Goal: Information Seeking & Learning: Learn about a topic

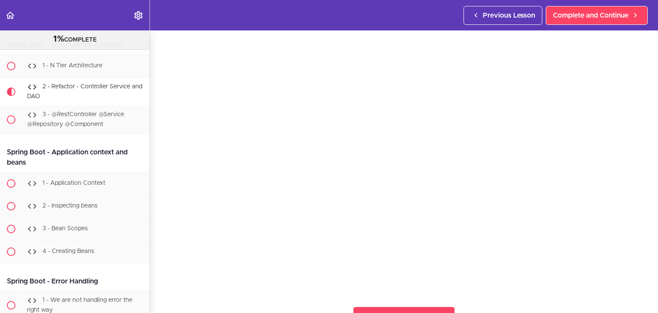
scroll to position [28, 0]
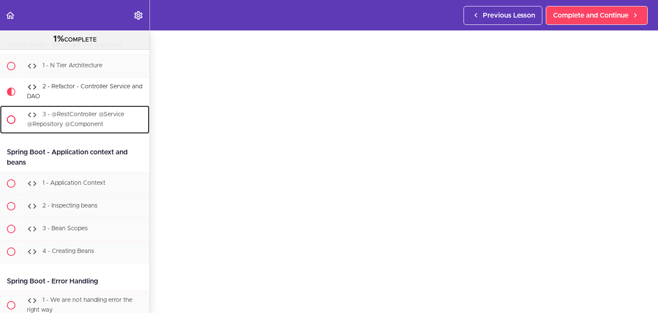
click at [98, 134] on div "3 - @RestController @Service @Repository @Component" at bounding box center [85, 119] width 127 height 28
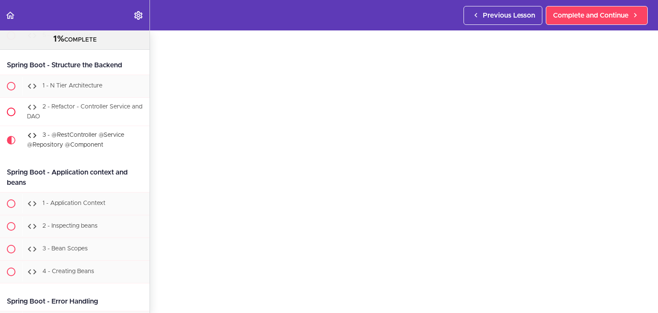
scroll to position [8932, 0]
drag, startPoint x: 218, startPoint y: 29, endPoint x: 206, endPoint y: 27, distance: 12.1
click at [206, 27] on header "Autoplay Autocomplete Previous Lesson Complete and Continue" at bounding box center [329, 15] width 658 height 30
drag, startPoint x: 206, startPoint y: 27, endPoint x: 192, endPoint y: 23, distance: 14.8
click at [192, 23] on header "Autoplay Autocomplete Previous Lesson Complete and Continue" at bounding box center [329, 15] width 658 height 30
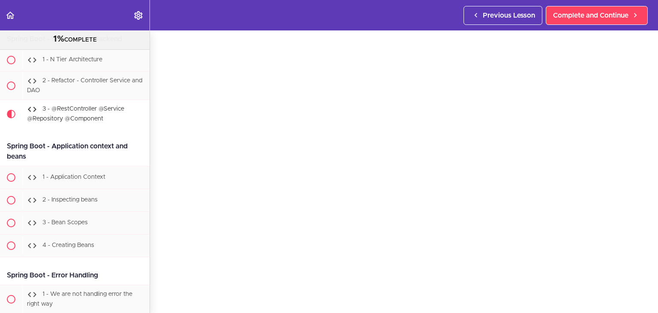
scroll to position [8966, 0]
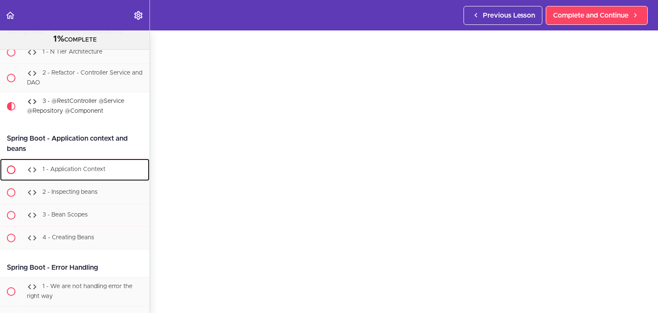
click at [87, 172] on span "1 - Application Context" at bounding box center [73, 169] width 63 height 6
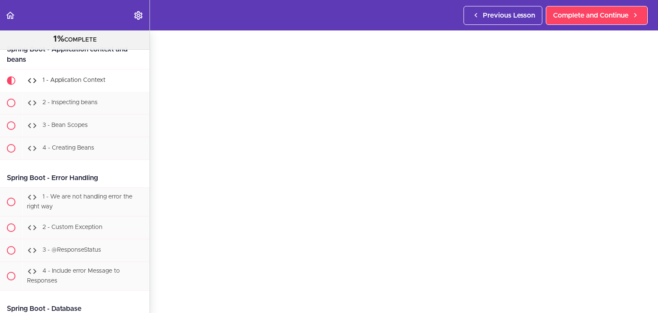
scroll to position [33, 0]
click at [97, 105] on span "2 - Inspecting beans" at bounding box center [69, 102] width 55 height 6
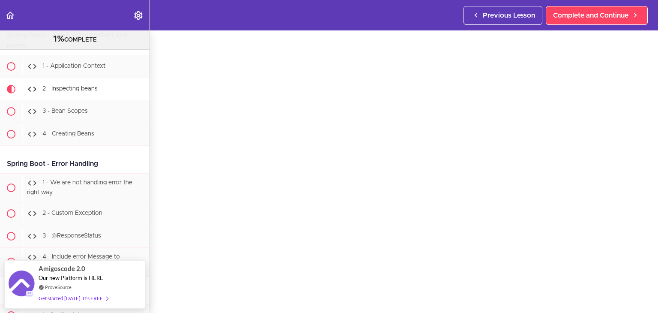
scroll to position [25, 0]
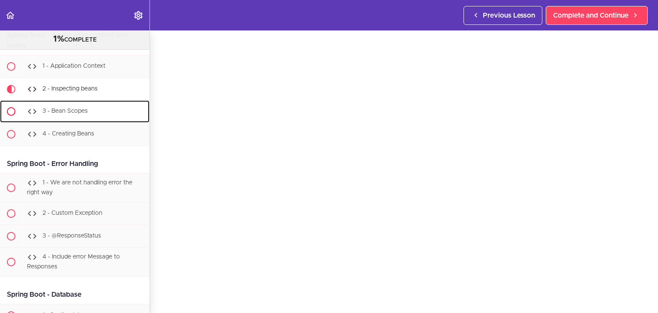
click at [96, 121] on div "3 - Bean Scopes" at bounding box center [85, 111] width 127 height 19
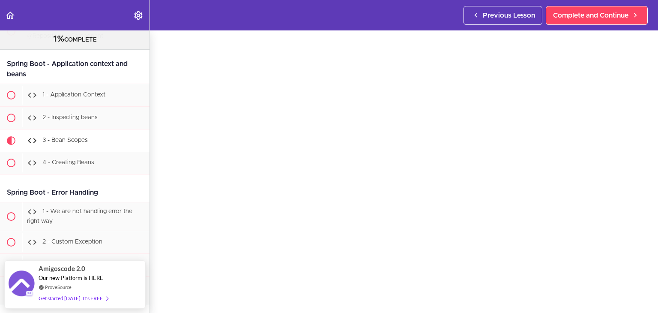
scroll to position [9058, 0]
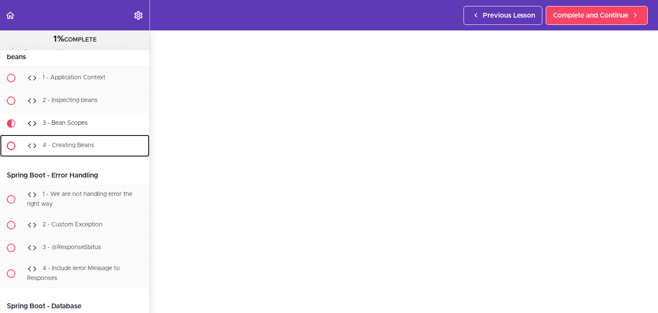
click at [59, 155] on div "4 - Creating Beans" at bounding box center [85, 145] width 127 height 19
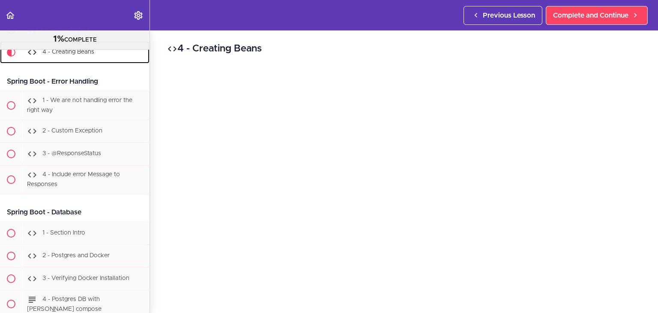
scroll to position [9158, 0]
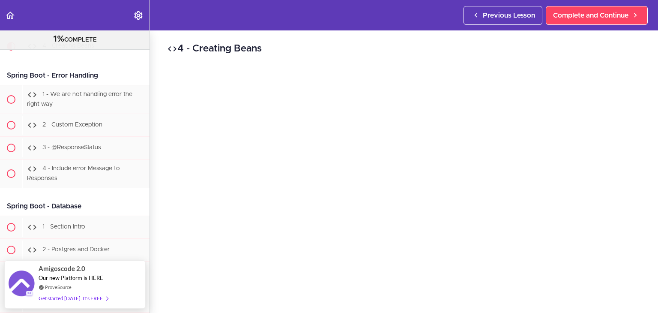
drag, startPoint x: 642, startPoint y: 113, endPoint x: 655, endPoint y: 132, distance: 22.8
click at [648, 138] on div "4 - Creating Beans Complete and Continue 1 - Follow us on LinkedIn 2 - Subscrib…" at bounding box center [404, 171] width 508 height 282
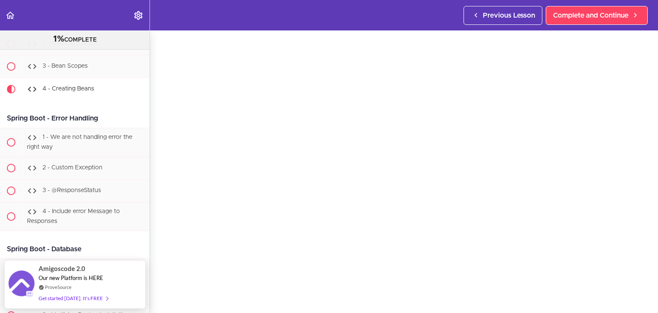
scroll to position [27, 0]
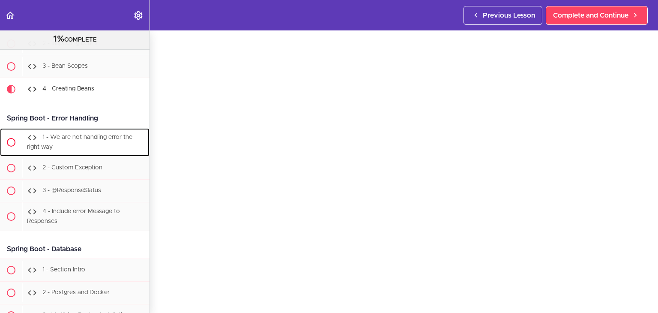
click at [53, 150] on span "1 - We are not handling error the right way" at bounding box center [79, 142] width 105 height 16
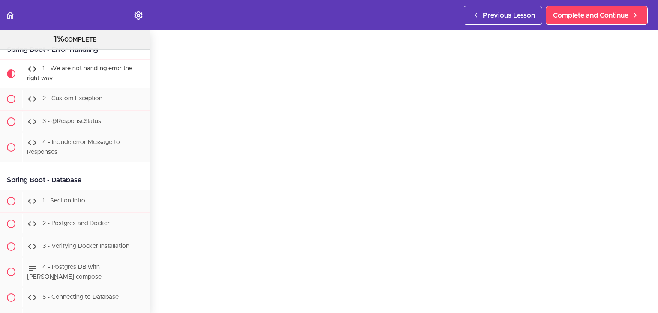
scroll to position [35, 0]
click at [595, 299] on section "Java Master Class 1% COMPLETE Course Intro 1 - Intro 2 - Practice Practice Prac…" at bounding box center [329, 171] width 658 height 282
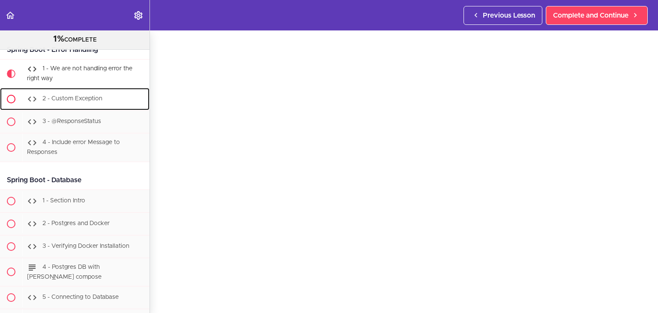
click at [99, 102] on span "2 - Custom Exception" at bounding box center [72, 99] width 60 height 6
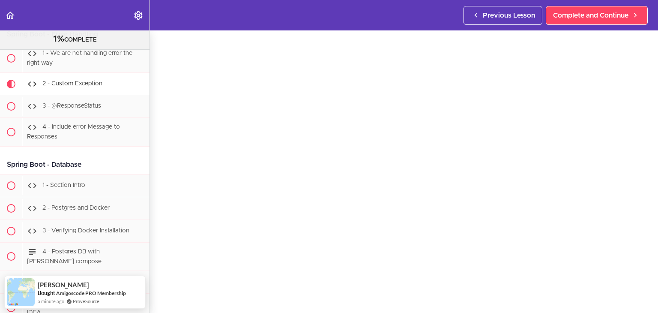
scroll to position [28, 0]
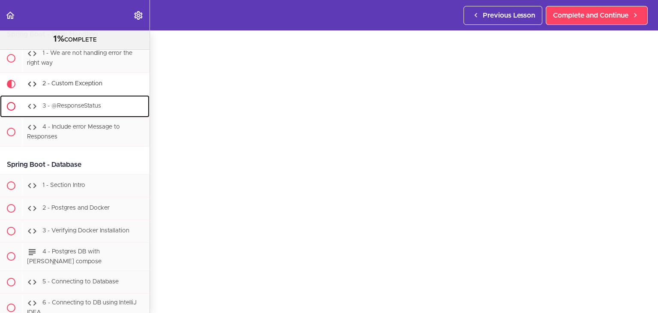
click at [54, 116] on div "3 - @ResponseStatus" at bounding box center [85, 106] width 127 height 19
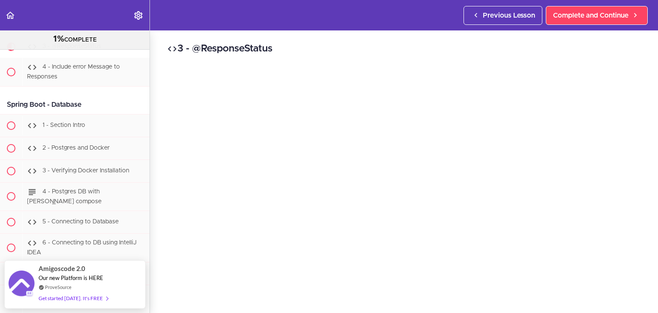
scroll to position [27, 0]
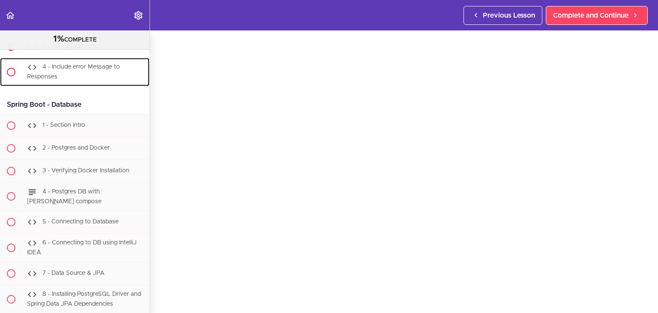
click at [69, 86] on div "4 - Include error Message to Responses" at bounding box center [85, 72] width 127 height 28
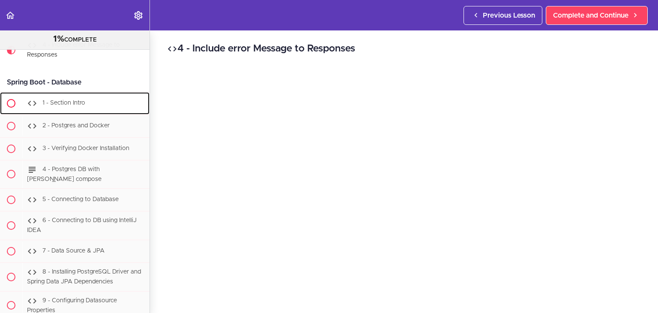
click at [98, 113] on div "1 - Section Intro" at bounding box center [85, 103] width 127 height 19
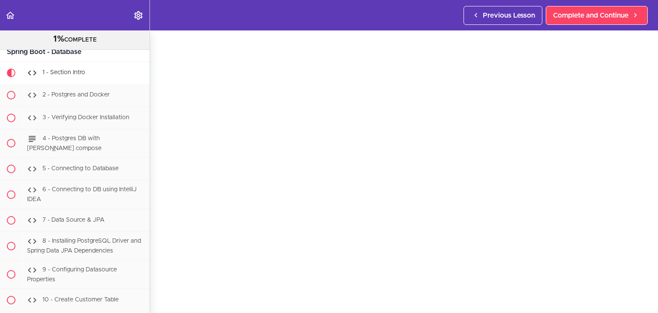
scroll to position [24, 0]
click at [102, 98] on span "2 - Postgres and Docker" at bounding box center [75, 95] width 67 height 6
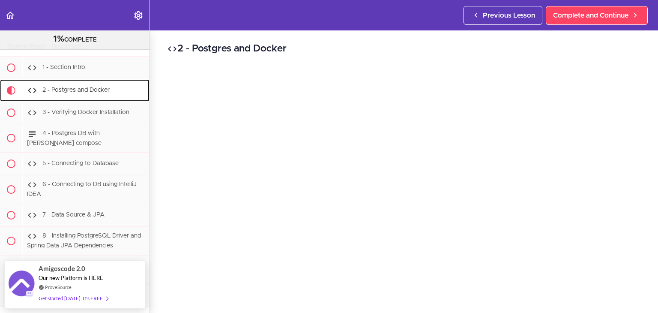
scroll to position [32, 0]
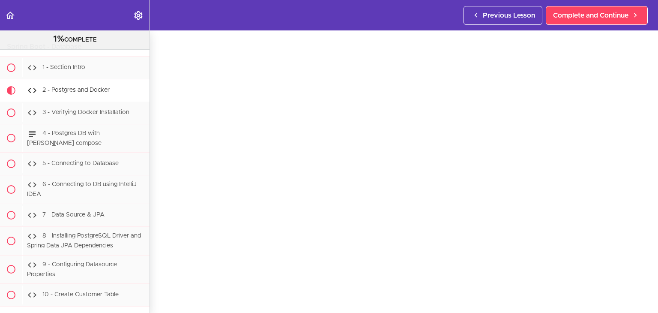
drag, startPoint x: 162, startPoint y: 90, endPoint x: 160, endPoint y: 69, distance: 21.1
drag, startPoint x: 160, startPoint y: 69, endPoint x: 152, endPoint y: 58, distance: 13.1
drag, startPoint x: 152, startPoint y: 58, endPoint x: 156, endPoint y: 261, distance: 203.2
drag, startPoint x: 156, startPoint y: 261, endPoint x: 156, endPoint y: 270, distance: 9.0
click at [156, 270] on div "2 - Postgres and Docker Complete and Continue 1 - Follow us on LinkedIn 2 - Sub…" at bounding box center [404, 139] width 508 height 282
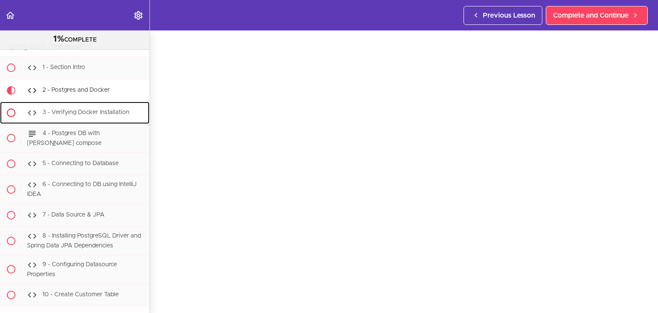
click at [74, 122] on div "3 - Verifying Docker Installation" at bounding box center [85, 112] width 127 height 19
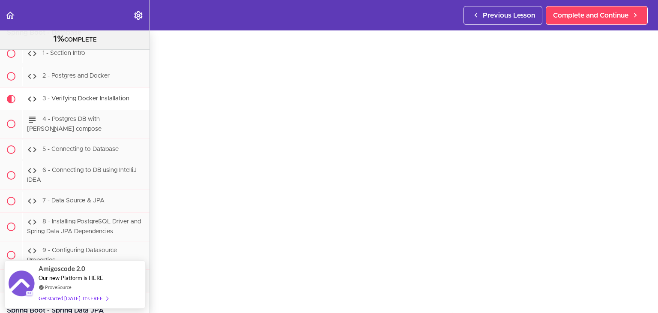
scroll to position [26, 0]
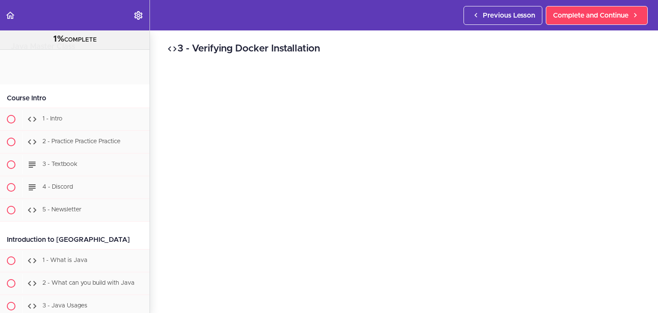
scroll to position [9332, 0]
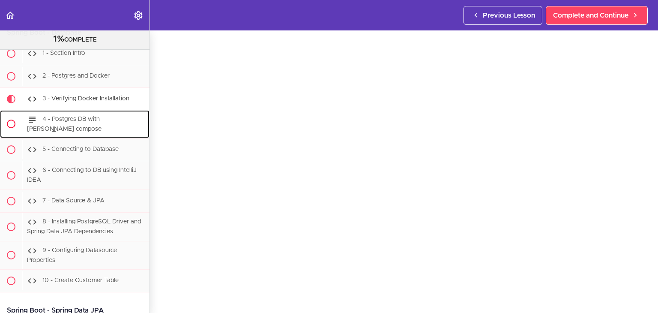
click at [77, 138] on div "4 - Postgres DB with [PERSON_NAME] compose" at bounding box center [85, 124] width 127 height 28
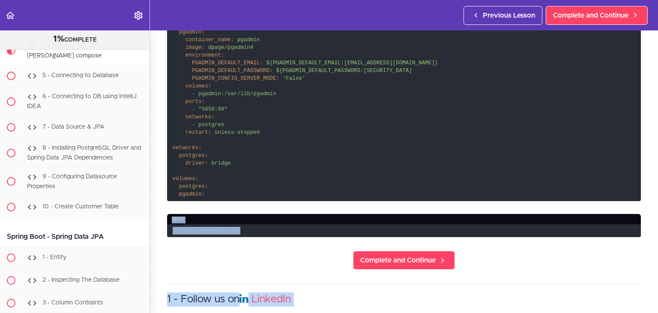
scroll to position [363, 0]
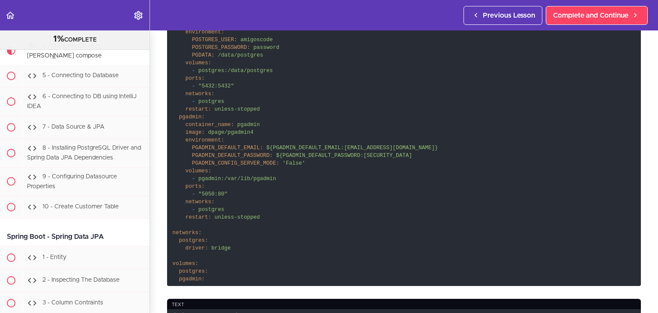
click at [202, 137] on span "environment:" at bounding box center [205, 140] width 39 height 6
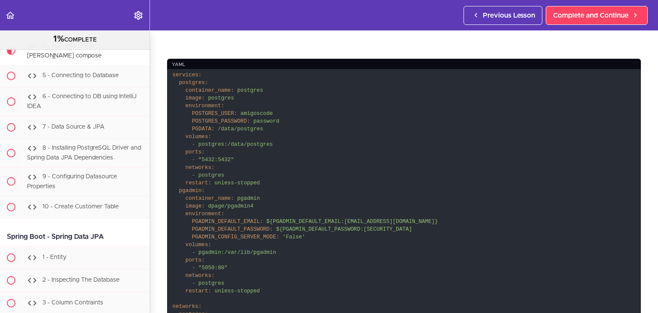
scroll to position [295, 0]
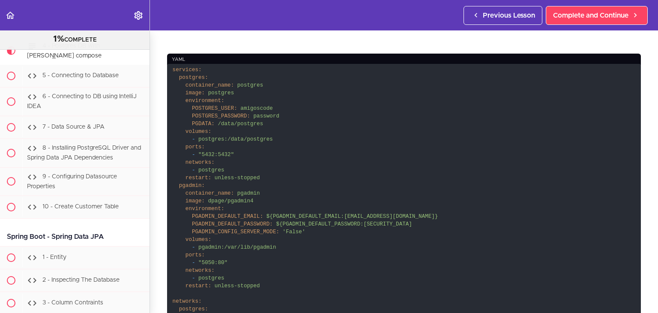
drag, startPoint x: 223, startPoint y: 297, endPoint x: 195, endPoint y: 257, distance: 49.0
click at [195, 257] on code "services: postgres: container_name: postgres image: postgres environment: POSTG…" at bounding box center [404, 209] width 474 height 291
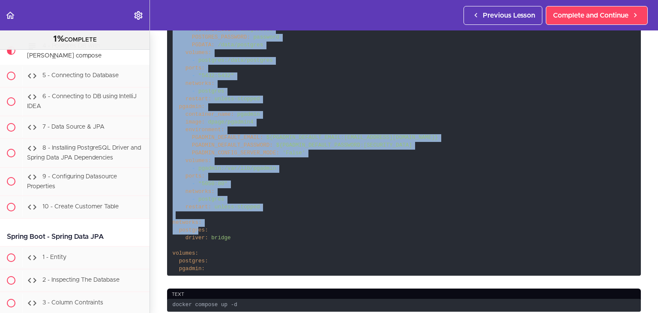
scroll to position [380, 0]
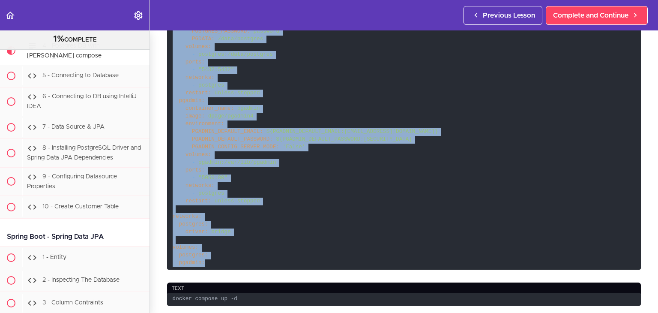
drag, startPoint x: 172, startPoint y: 35, endPoint x: 202, endPoint y: 256, distance: 223.2
click at [202, 256] on code "services: postgres: container_name: postgres image: postgres environment: POSTG…" at bounding box center [404, 124] width 474 height 291
copy code "services: postgres: container_name: postgres image: postgres environment: POSTG…"
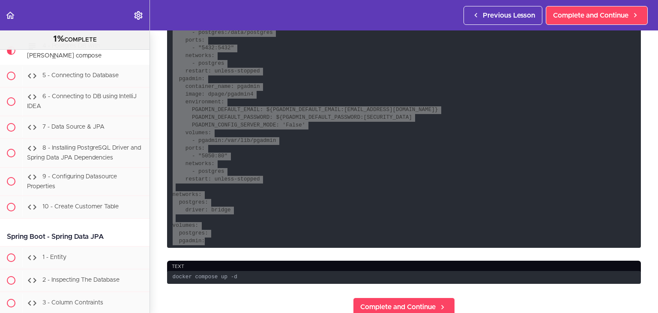
scroll to position [423, 0]
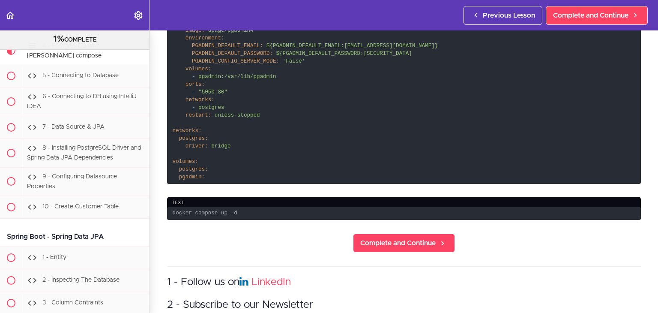
click at [257, 227] on section "Java Master Class 1% COMPLETE Course Intro 1 - Intro 2 - Practice Practice Prac…" at bounding box center [329, 171] width 658 height 282
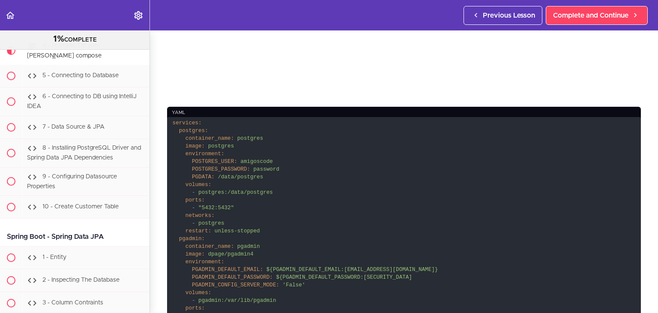
scroll to position [208, 0]
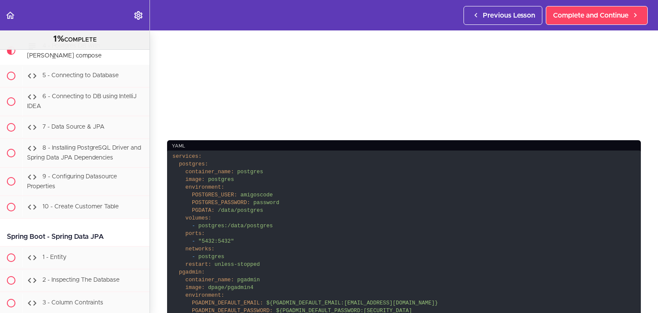
click at [361, 143] on div "yaml" at bounding box center [404, 146] width 474 height 12
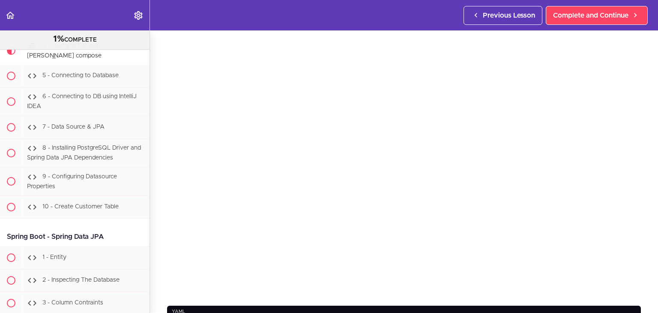
scroll to position [24, 0]
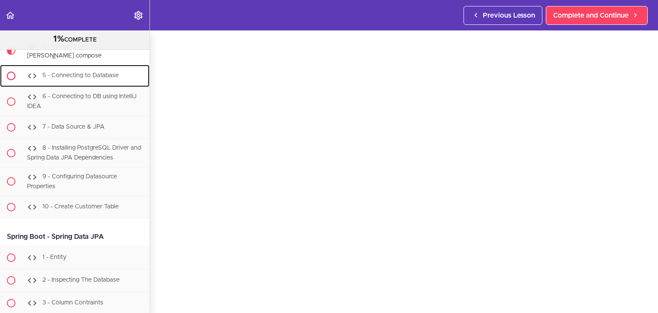
click at [72, 79] on span "5 - Connecting to Database" at bounding box center [80, 76] width 76 height 6
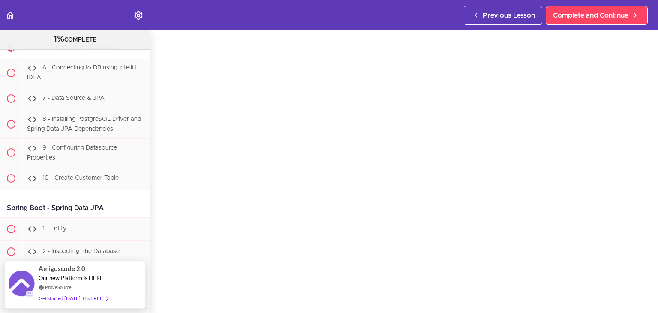
scroll to position [23, 0]
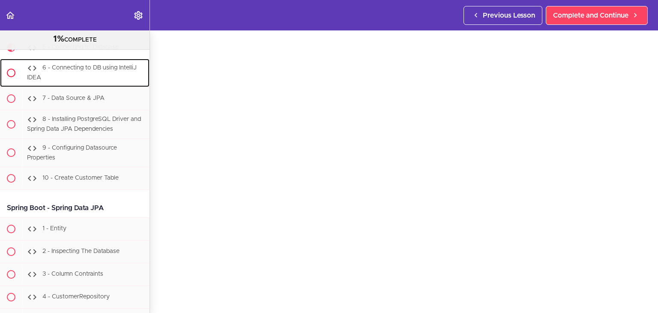
click at [48, 81] on span "6 - Connecting to DB using IntelliJ IDEA" at bounding box center [82, 73] width 110 height 16
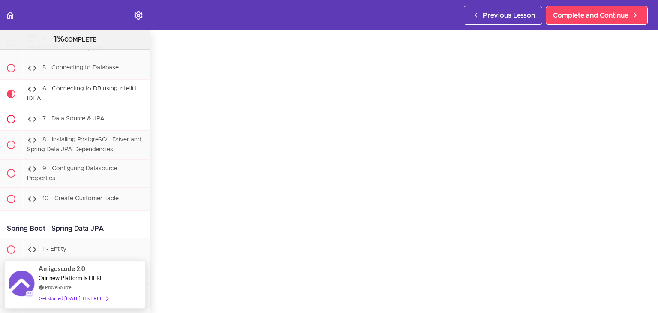
scroll to position [9414, 0]
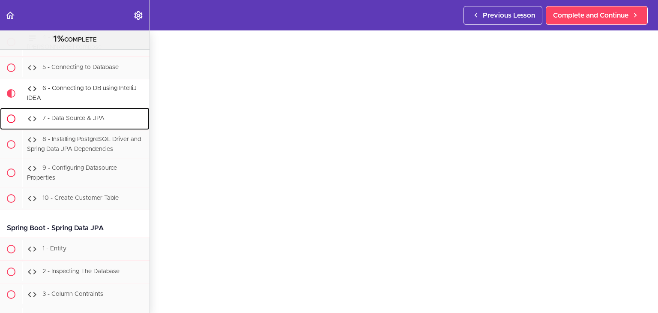
click at [106, 128] on div "7 - Data Source & JPA" at bounding box center [85, 118] width 127 height 19
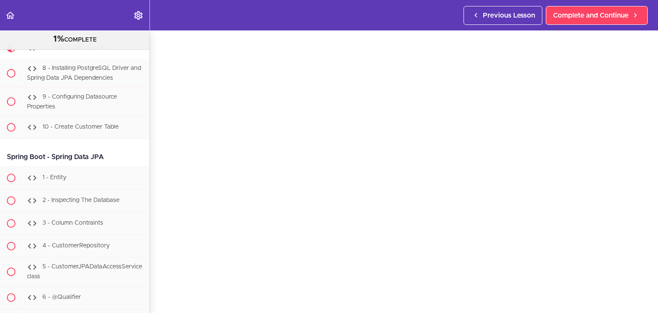
scroll to position [25, 0]
click at [85, 81] on span "8 - Installing PostgreSQL Driver and Spring Data JPA Dependencies" at bounding box center [84, 73] width 114 height 16
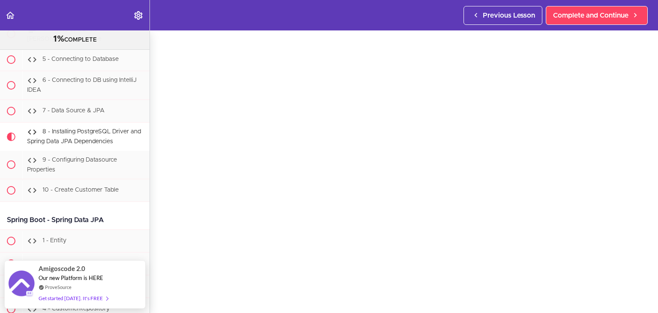
scroll to position [34, 0]
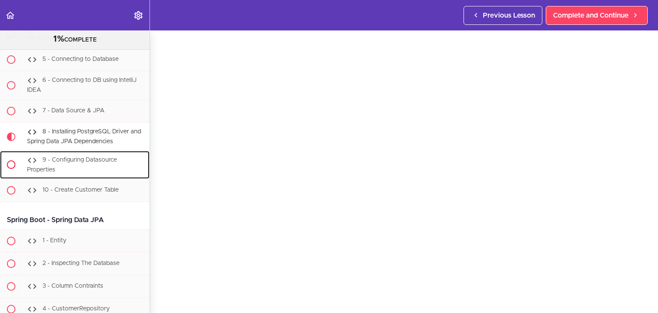
click at [86, 179] on div "9 - Configuring Datasource Properties" at bounding box center [85, 165] width 127 height 28
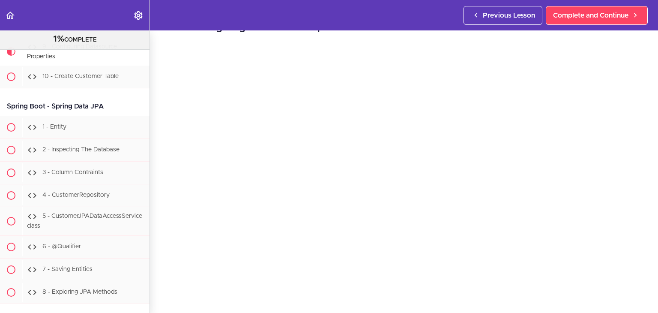
scroll to position [24, 0]
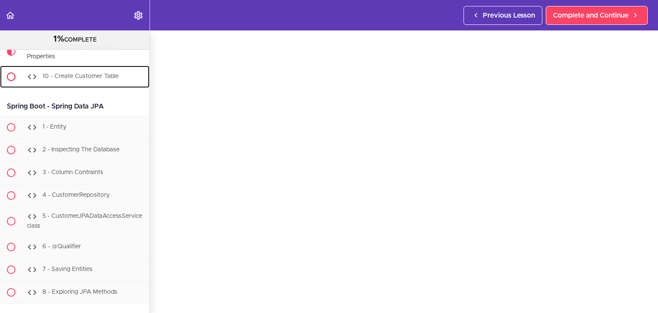
click at [66, 80] on span "10 - Create Customer Table" at bounding box center [80, 77] width 76 height 6
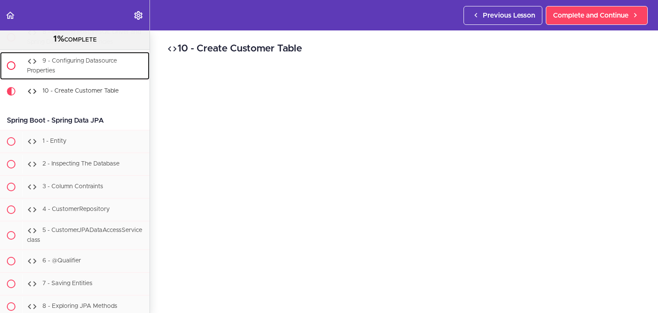
click at [72, 80] on div "9 - Configuring Datasource Properties" at bounding box center [85, 66] width 127 height 28
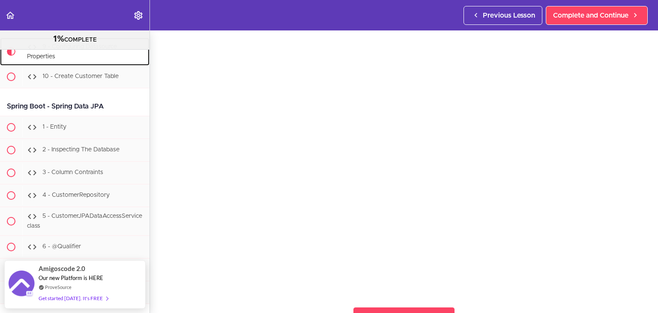
scroll to position [43, 0]
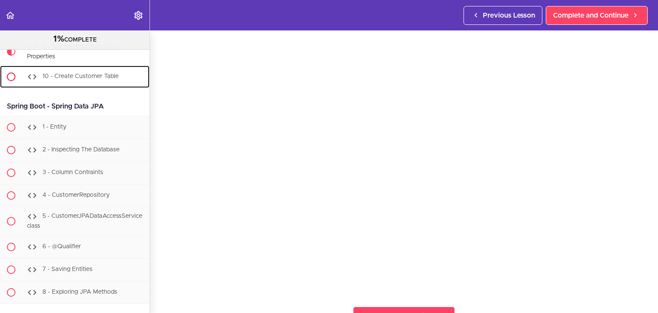
click at [101, 86] on div "10 - Create Customer Table" at bounding box center [85, 76] width 127 height 19
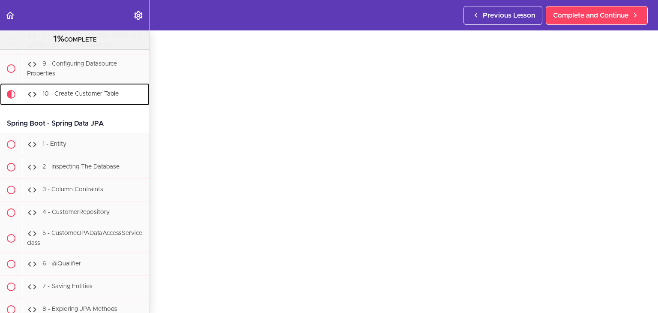
scroll to position [9522, 0]
